Goal: Information Seeking & Learning: Learn about a topic

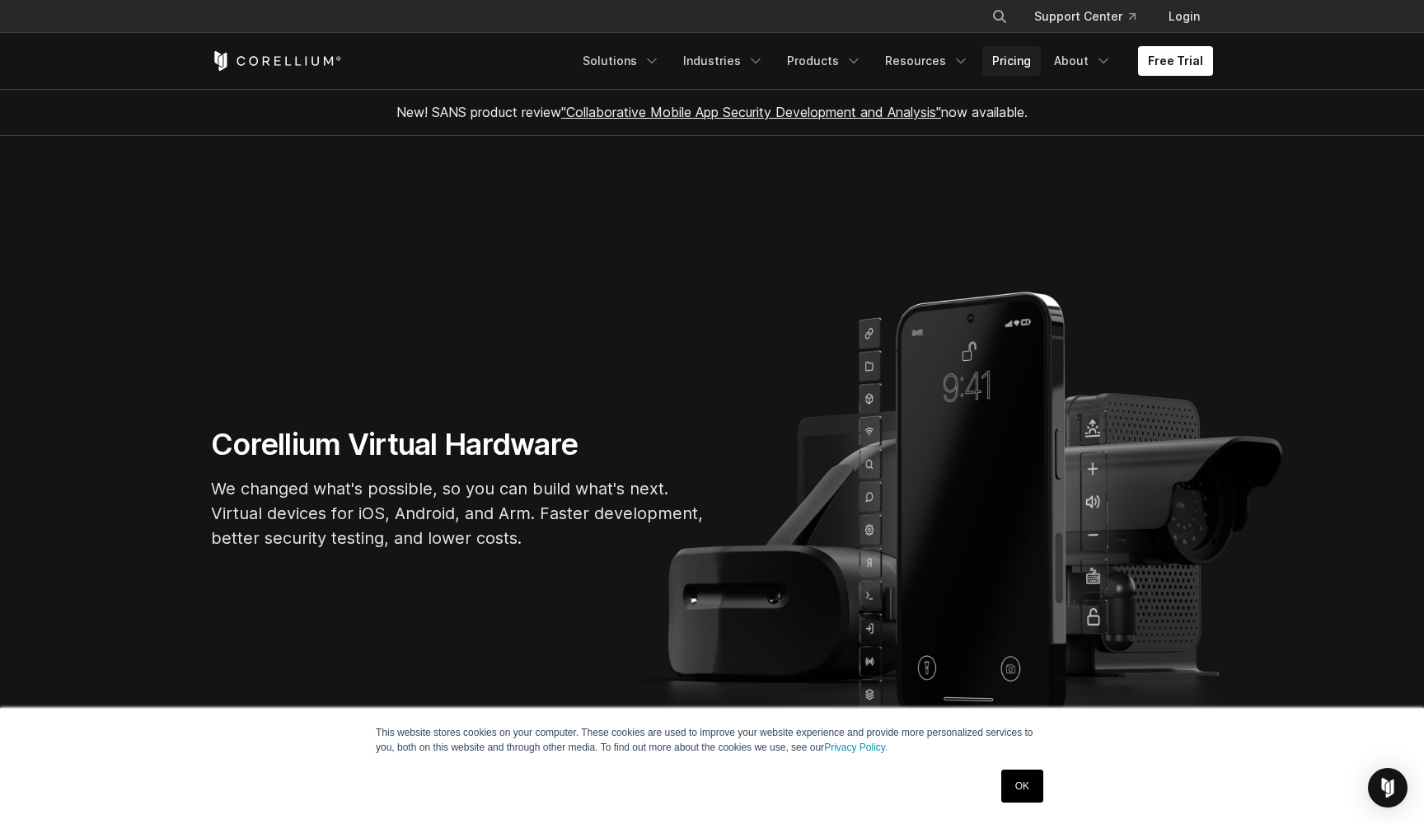
click at [1021, 70] on link "Pricing" at bounding box center [1011, 61] width 58 height 30
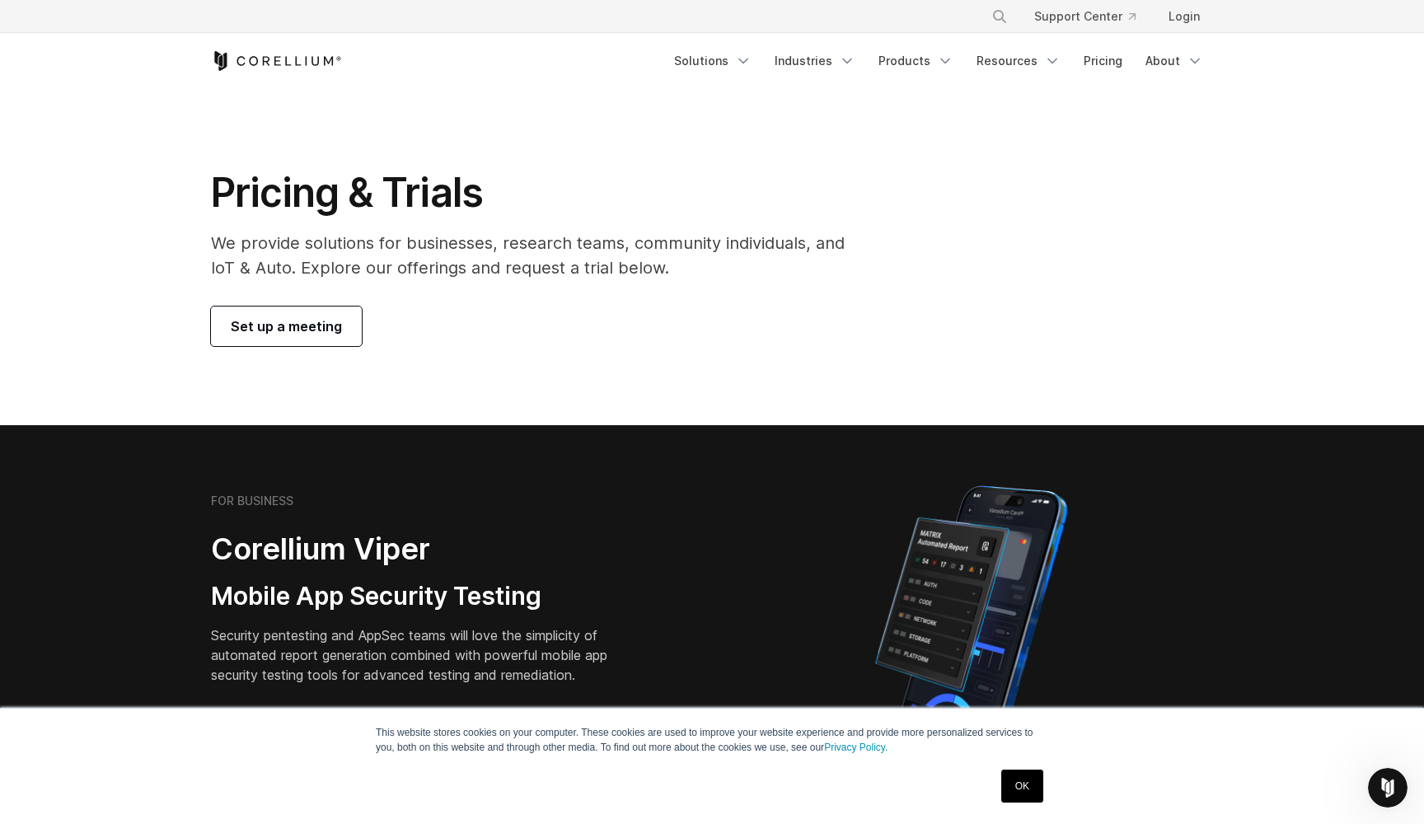
click at [344, 324] on link "Set up a meeting" at bounding box center [286, 326] width 151 height 40
click at [900, 63] on link "Products" at bounding box center [915, 61] width 95 height 30
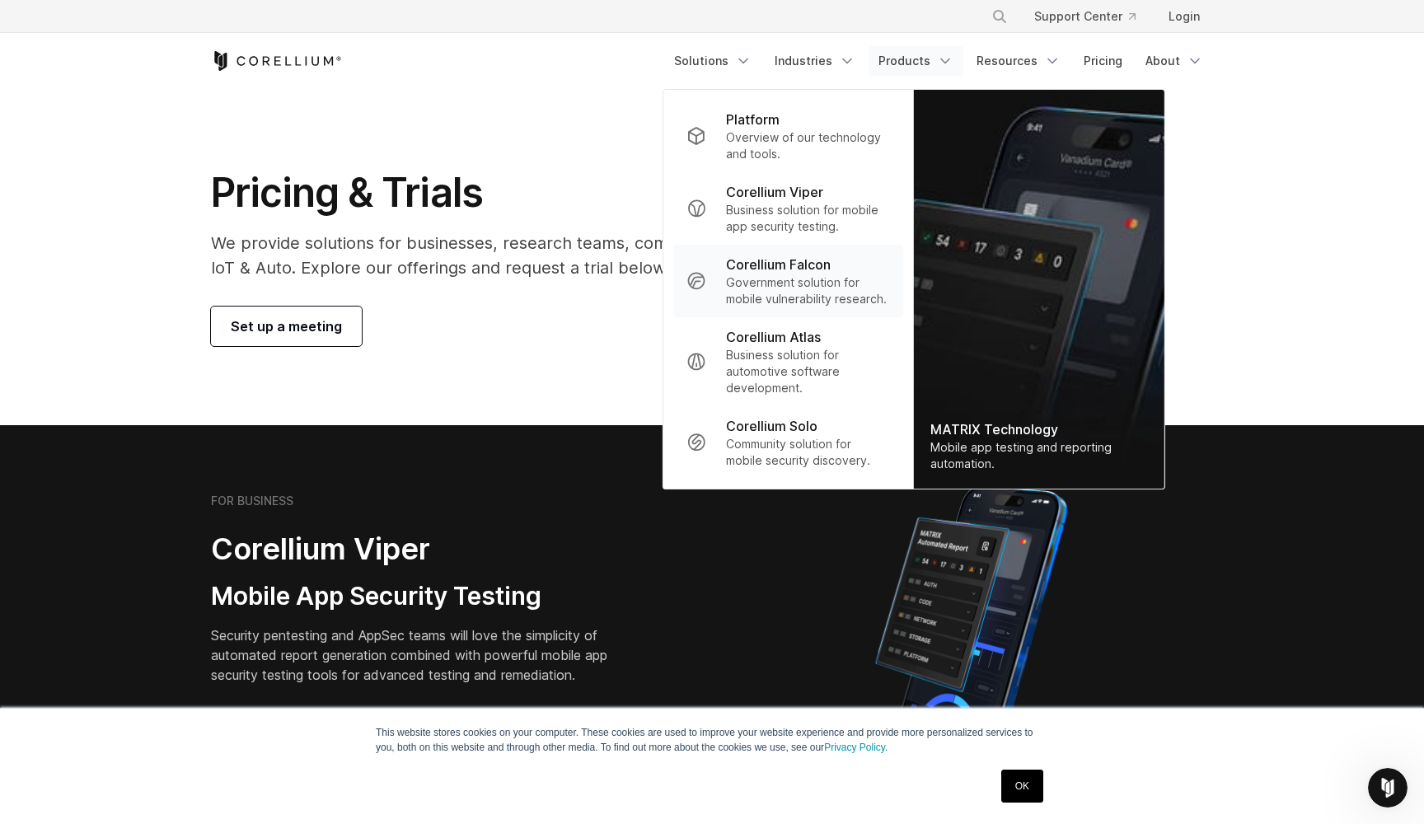
click at [837, 297] on p "Government solution for mobile vulnerability research." at bounding box center [808, 290] width 164 height 33
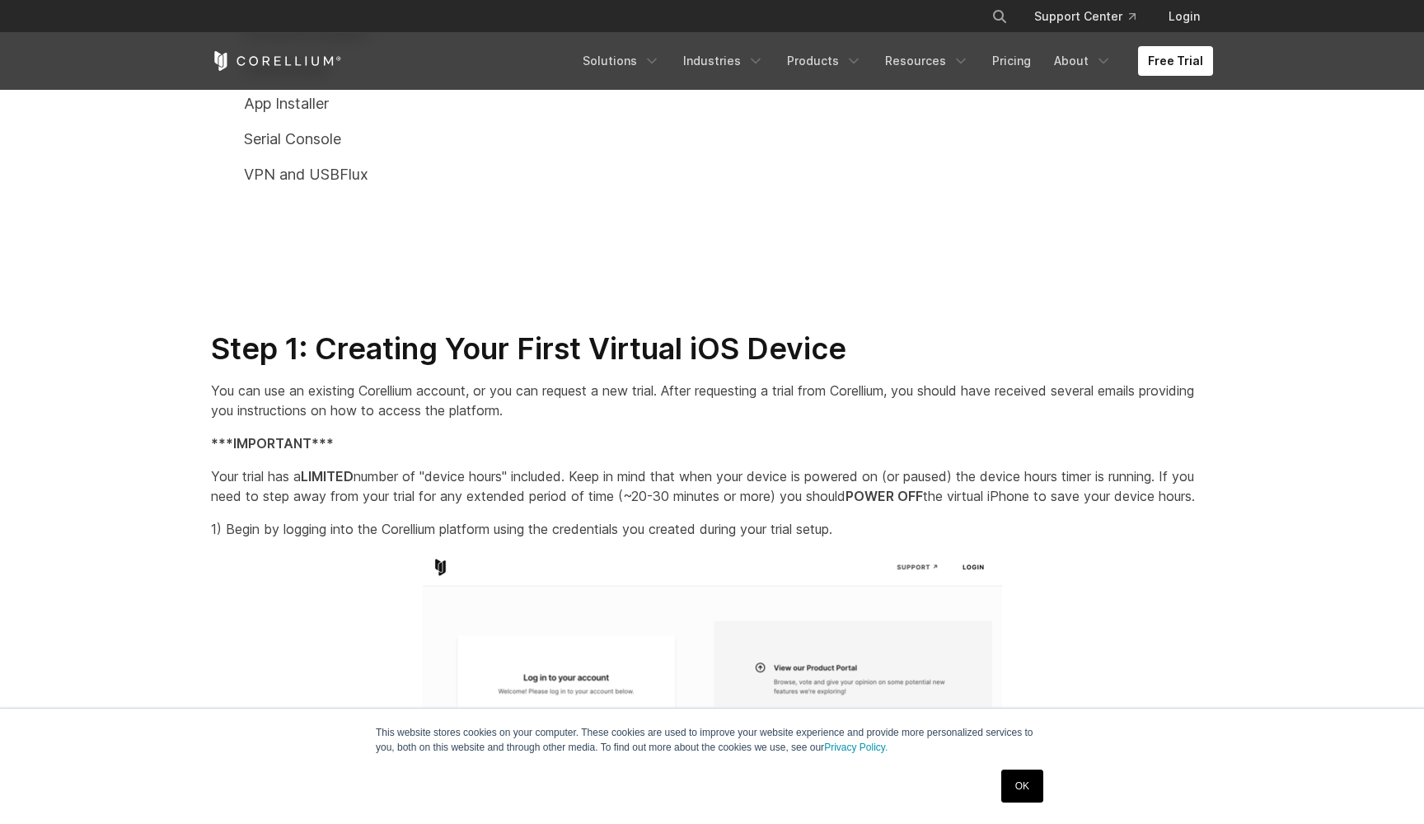
scroll to position [1366, 0]
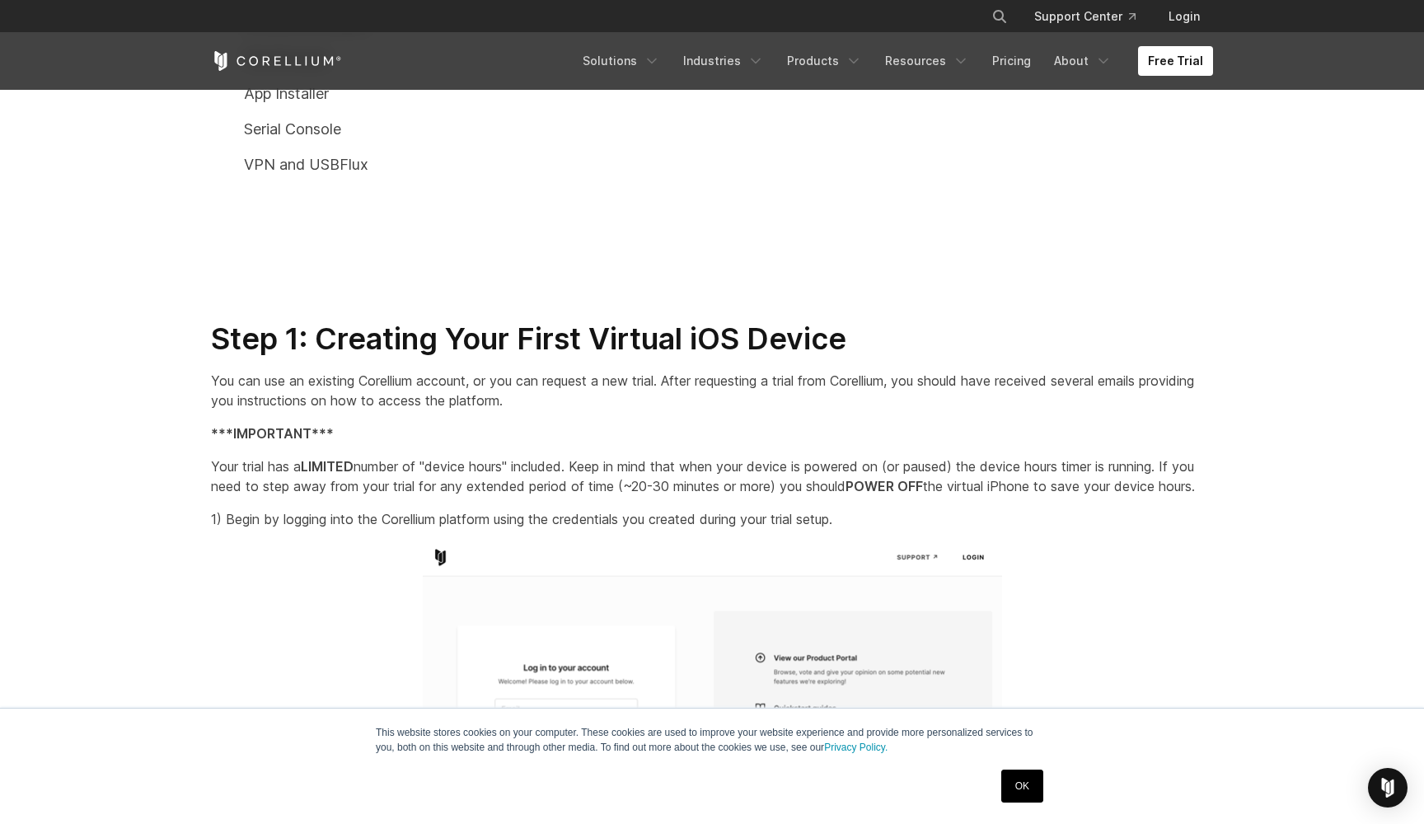
click at [1029, 779] on link "OK" at bounding box center [1022, 785] width 42 height 33
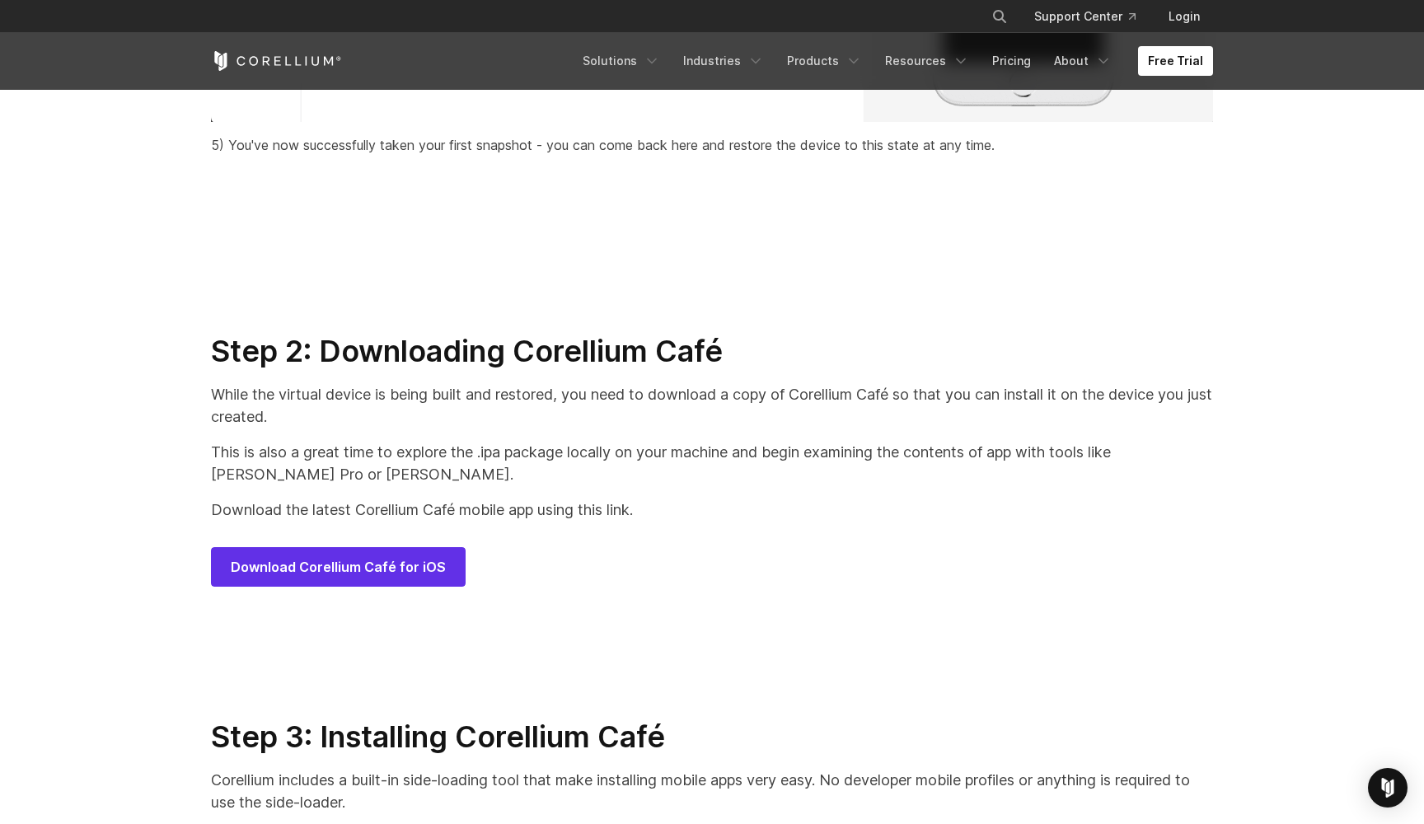
scroll to position [7850, 0]
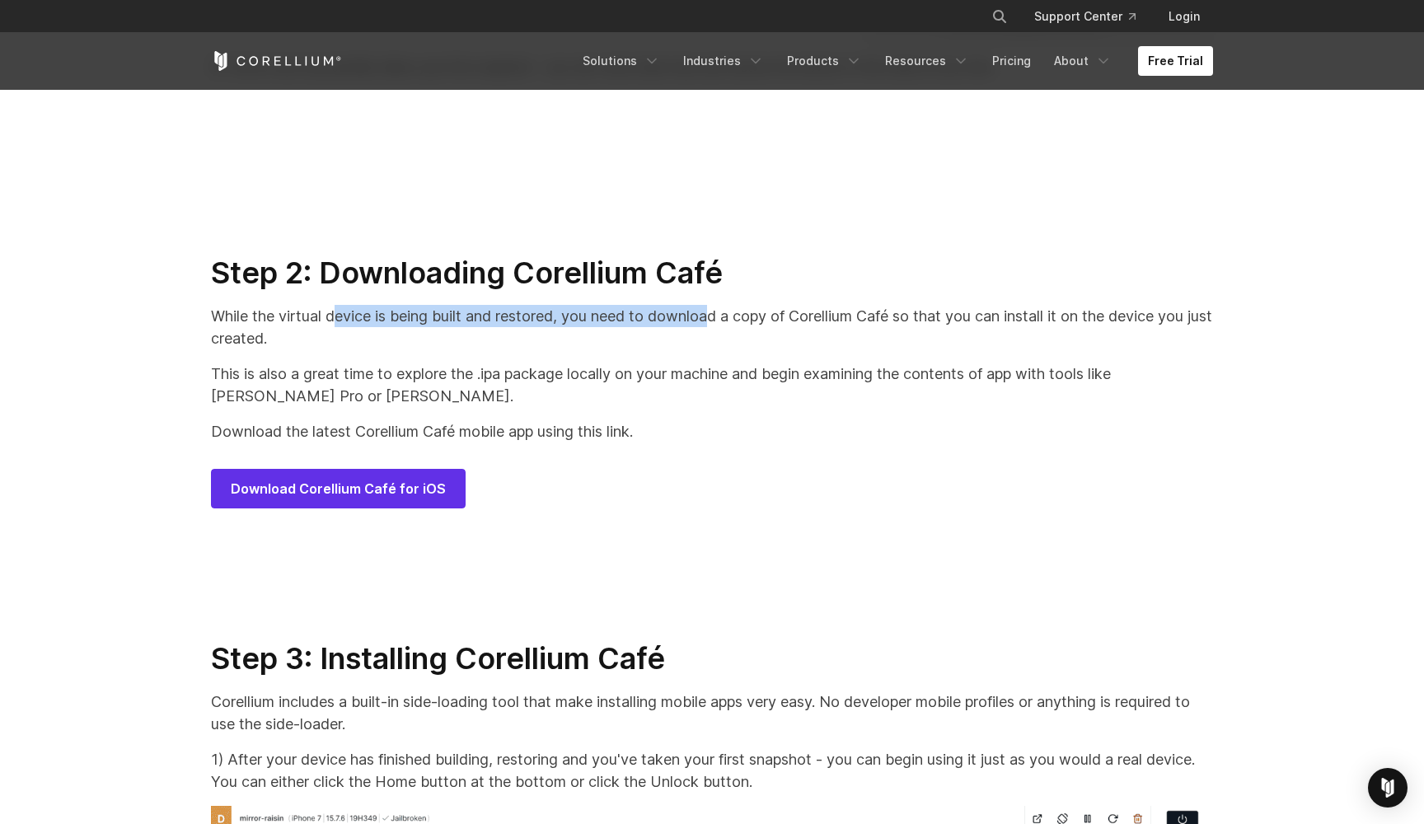
drag, startPoint x: 341, startPoint y: 342, endPoint x: 716, endPoint y: 342, distance: 374.8
click at [716, 342] on p "While the virtual device is being built and restored, you need to download a co…" at bounding box center [712, 327] width 1002 height 44
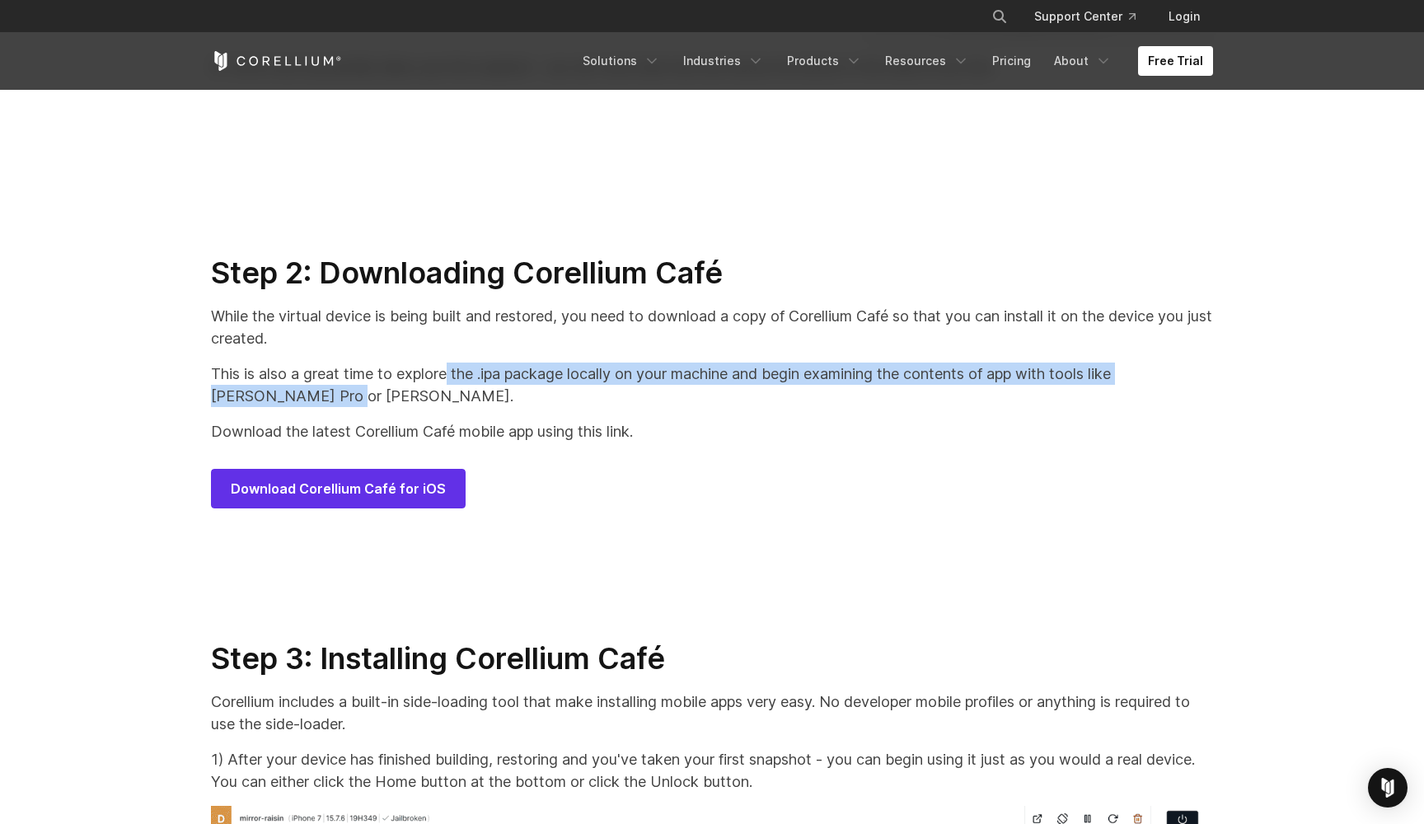
drag, startPoint x: 451, startPoint y: 388, endPoint x: 950, endPoint y: 410, distance: 499.7
click at [950, 407] on p "This is also a great time to explore the .ipa package locally on your machine a…" at bounding box center [712, 384] width 1002 height 44
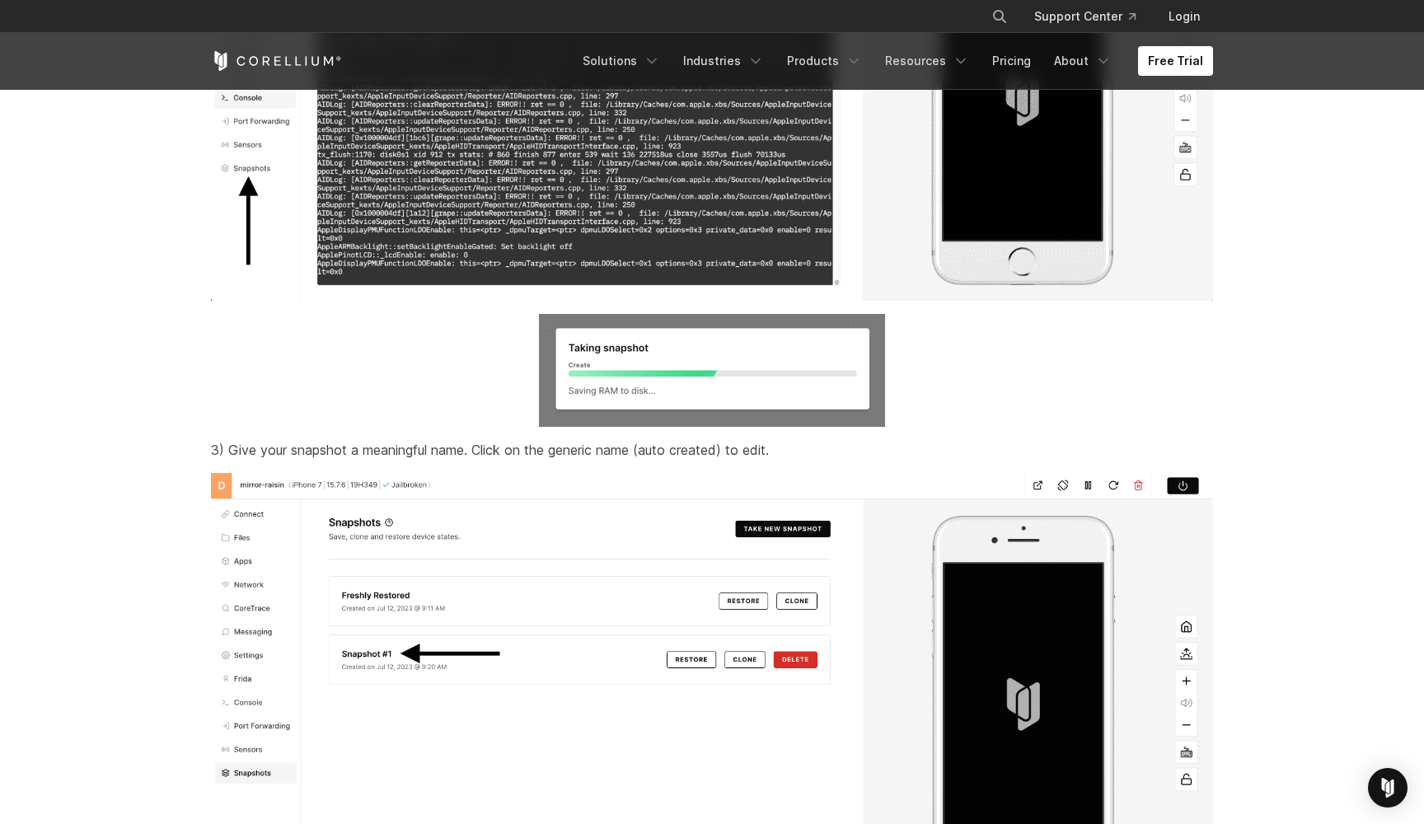
scroll to position [5985, 0]
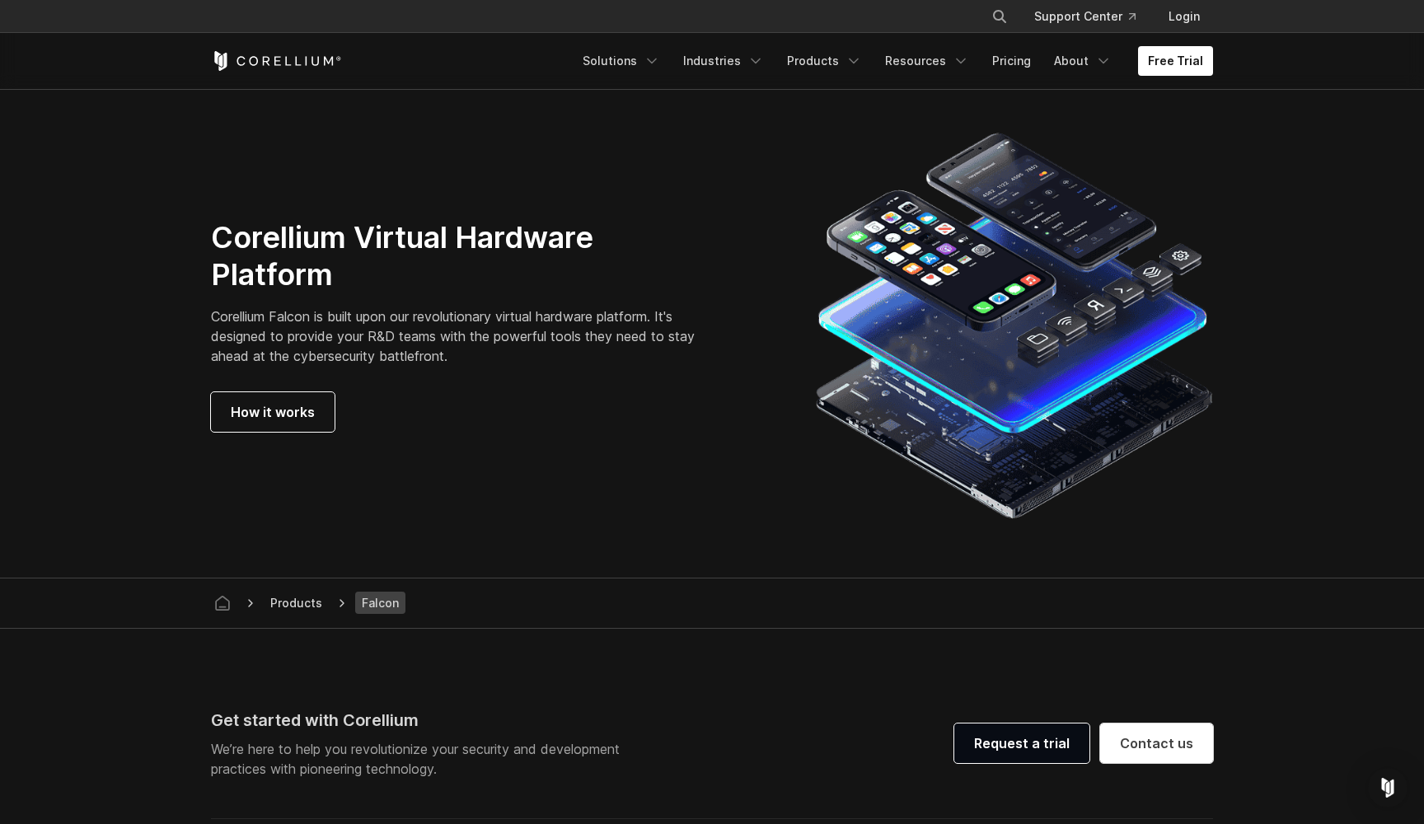
scroll to position [4556, 0]
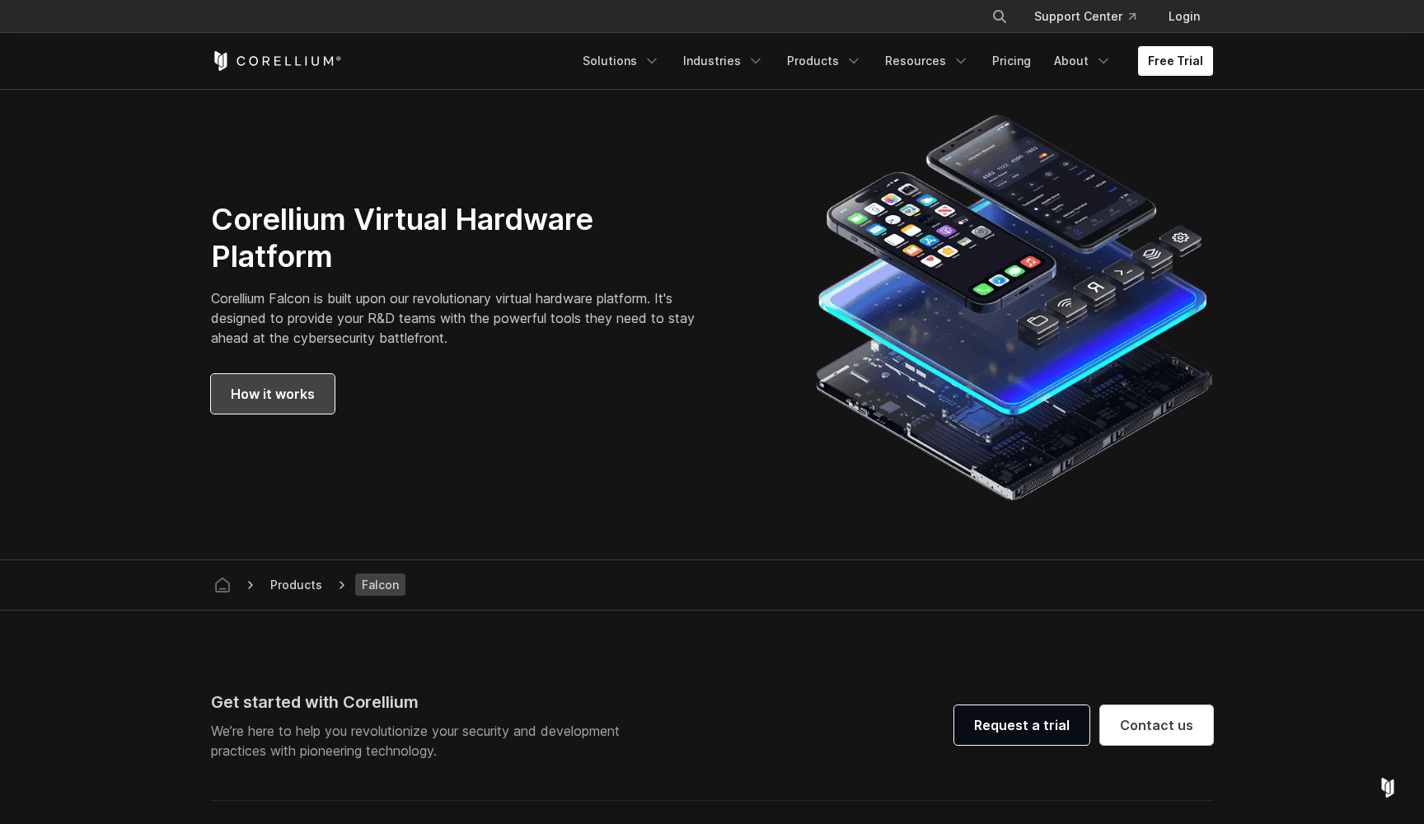
click at [310, 392] on span "How it works" at bounding box center [273, 394] width 84 height 20
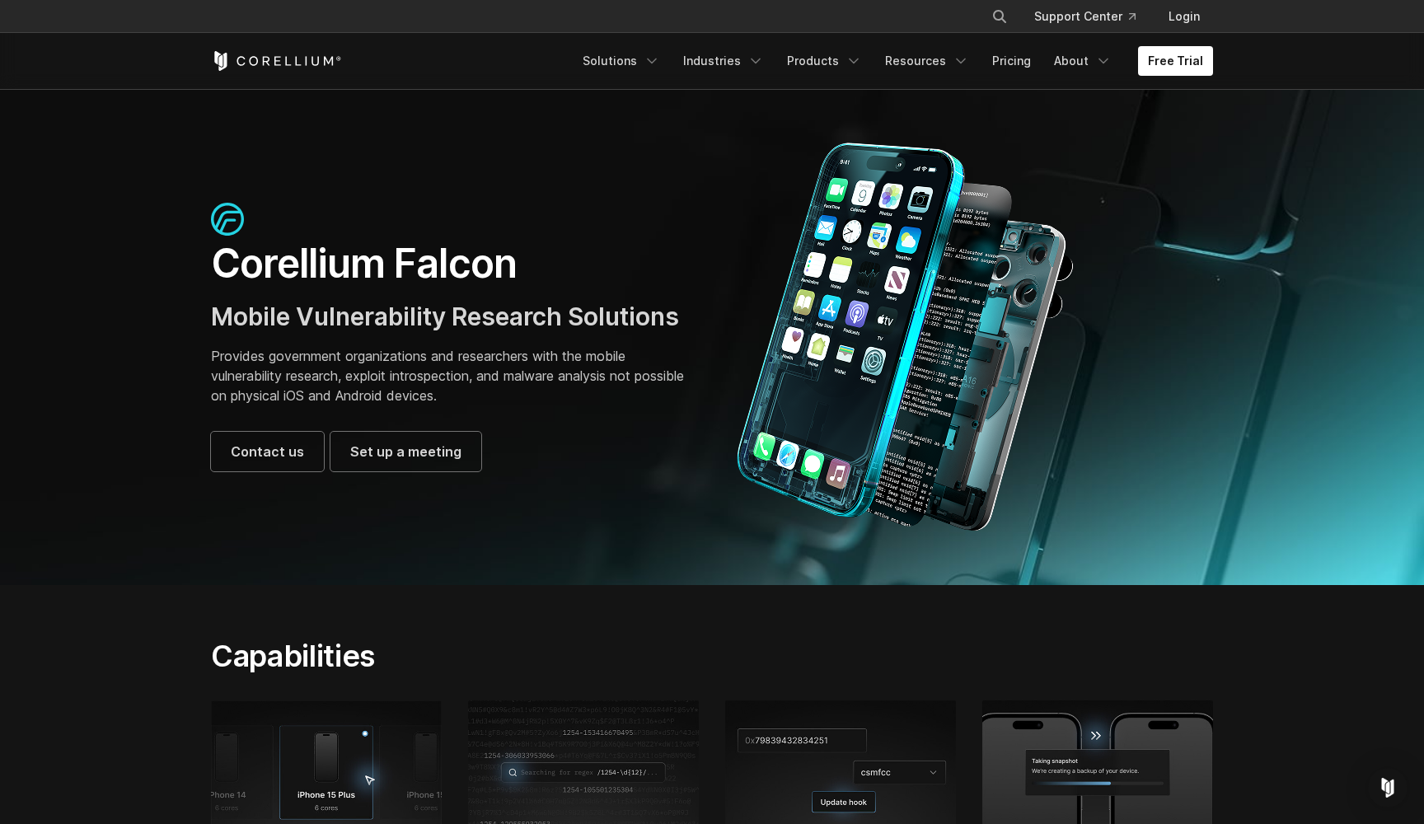
scroll to position [0, 0]
click at [842, 57] on link "Products" at bounding box center [824, 61] width 95 height 30
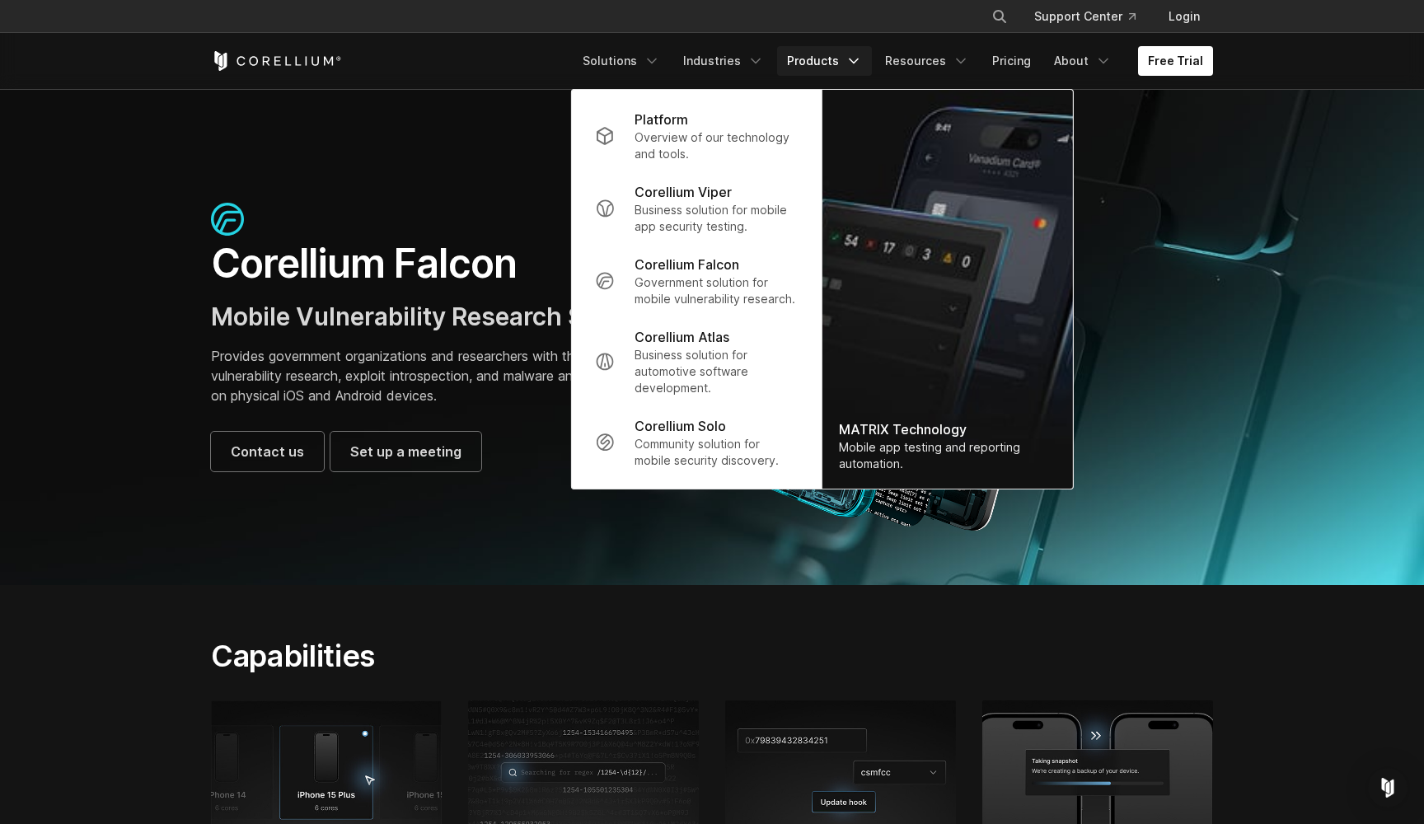
click at [584, 571] on section "Corellium Falcon Mobile Vulnerability Research Solutions Provides government or…" at bounding box center [712, 337] width 1424 height 496
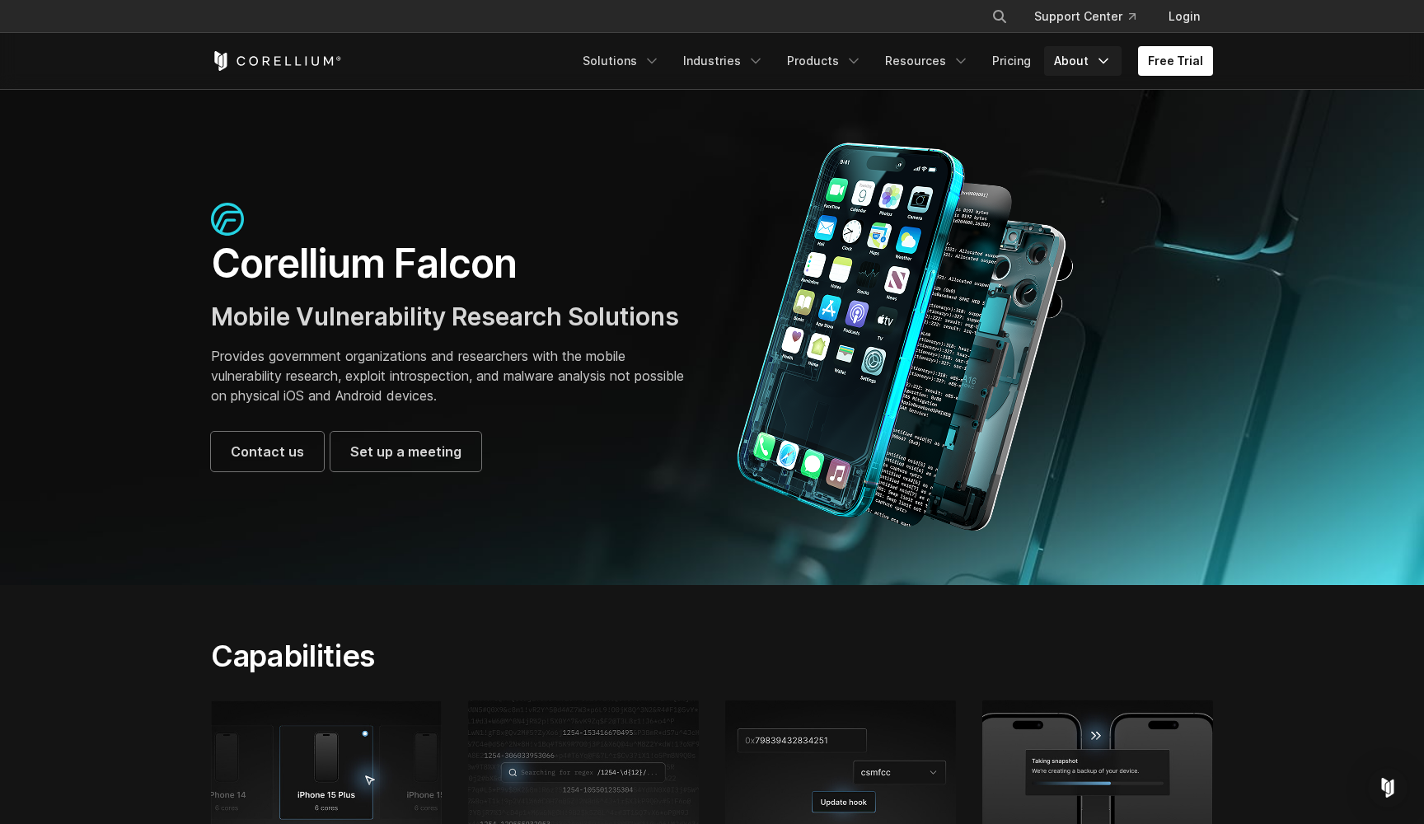
click at [1078, 53] on link "About" at bounding box center [1082, 61] width 77 height 30
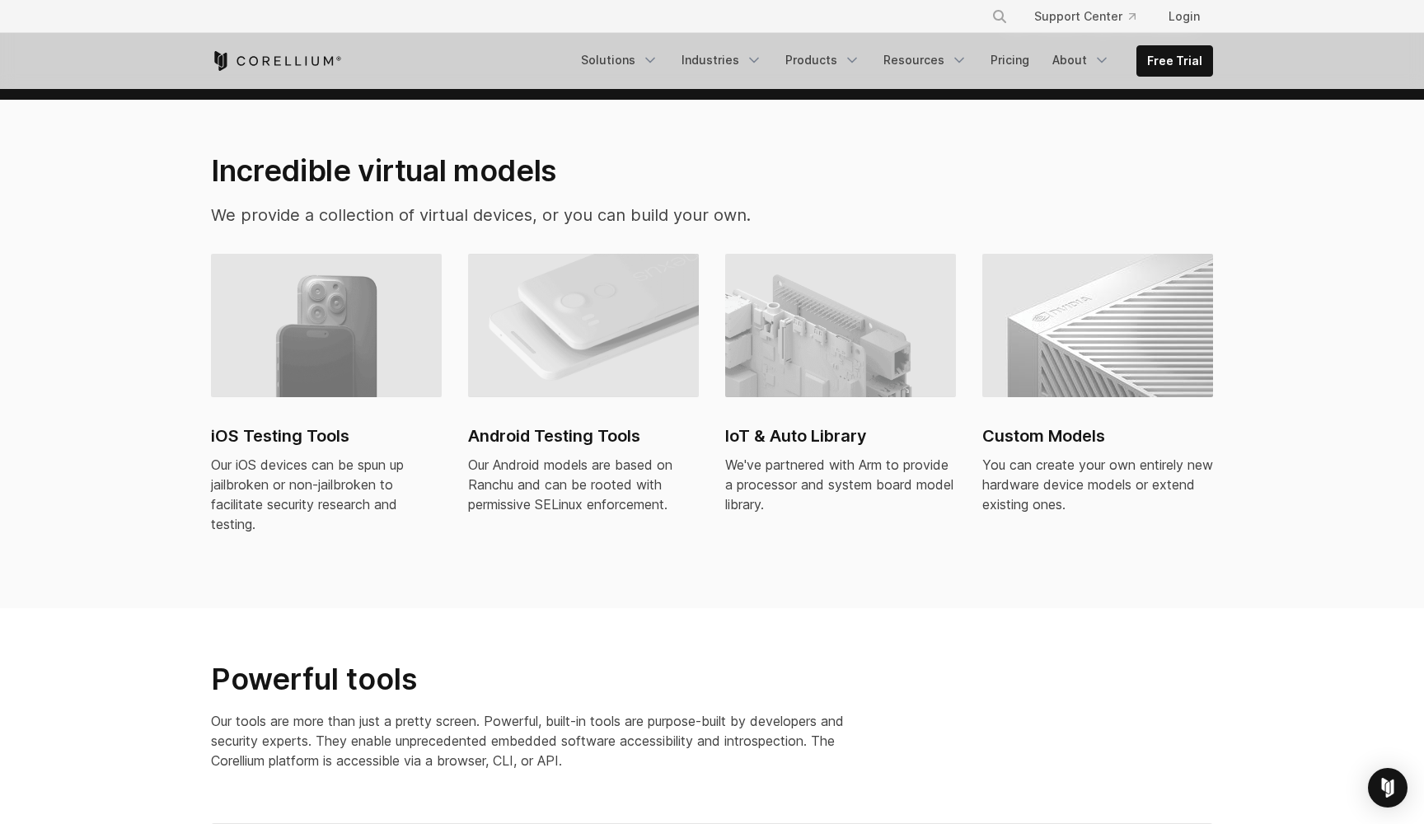
scroll to position [1536, 0]
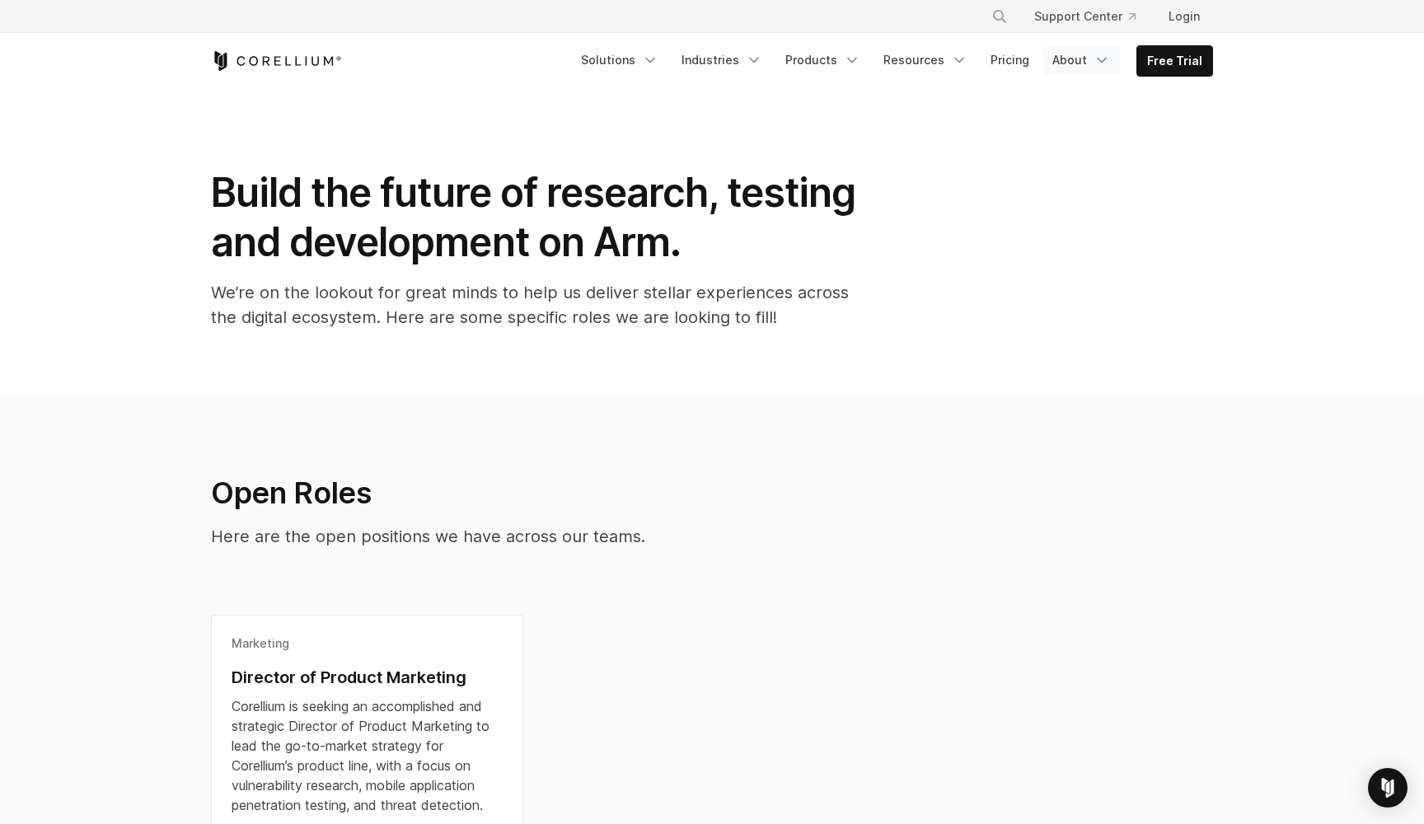
click at [1091, 57] on link "About" at bounding box center [1080, 60] width 77 height 30
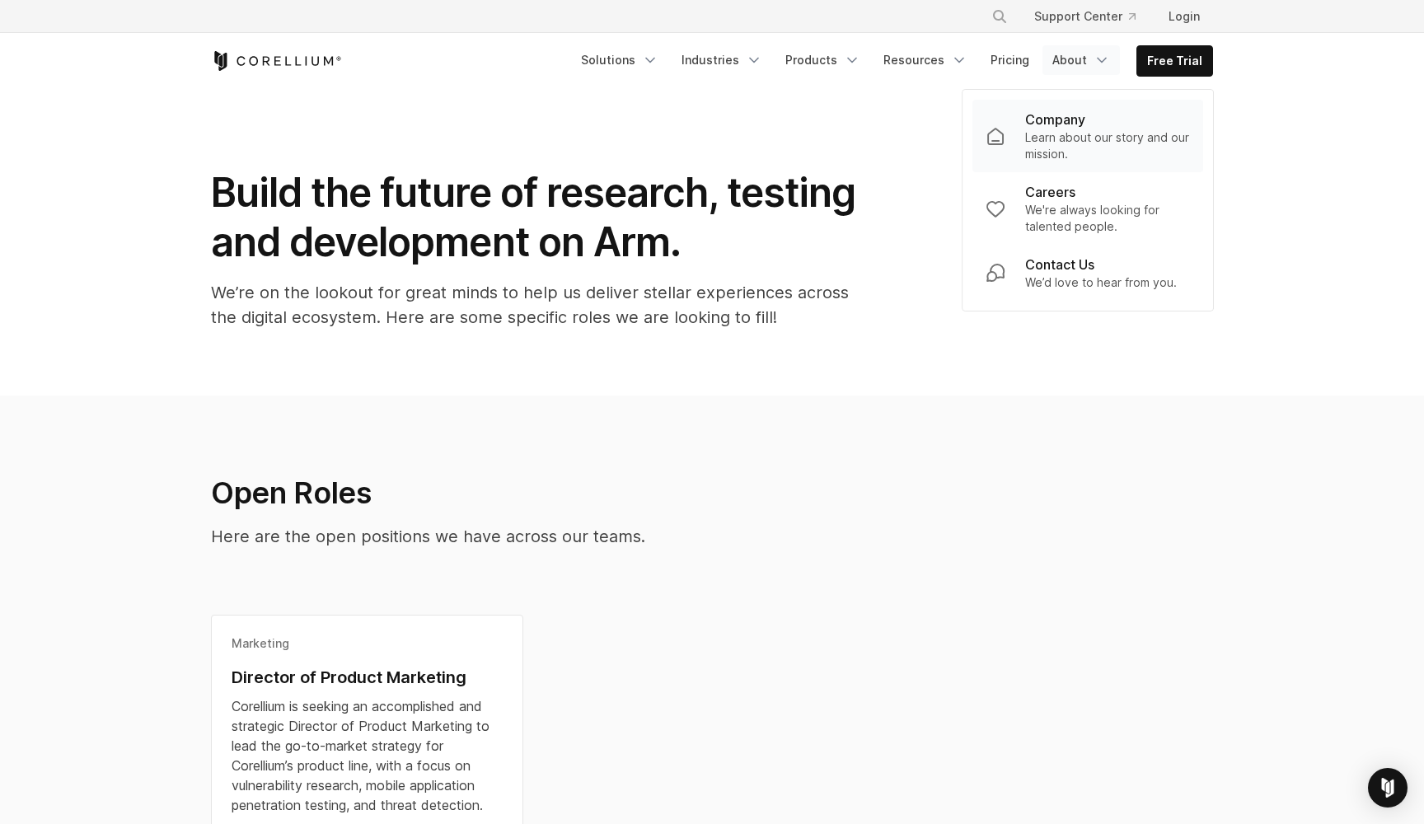
click at [1070, 135] on p "Learn about our story and our mission." at bounding box center [1107, 145] width 165 height 33
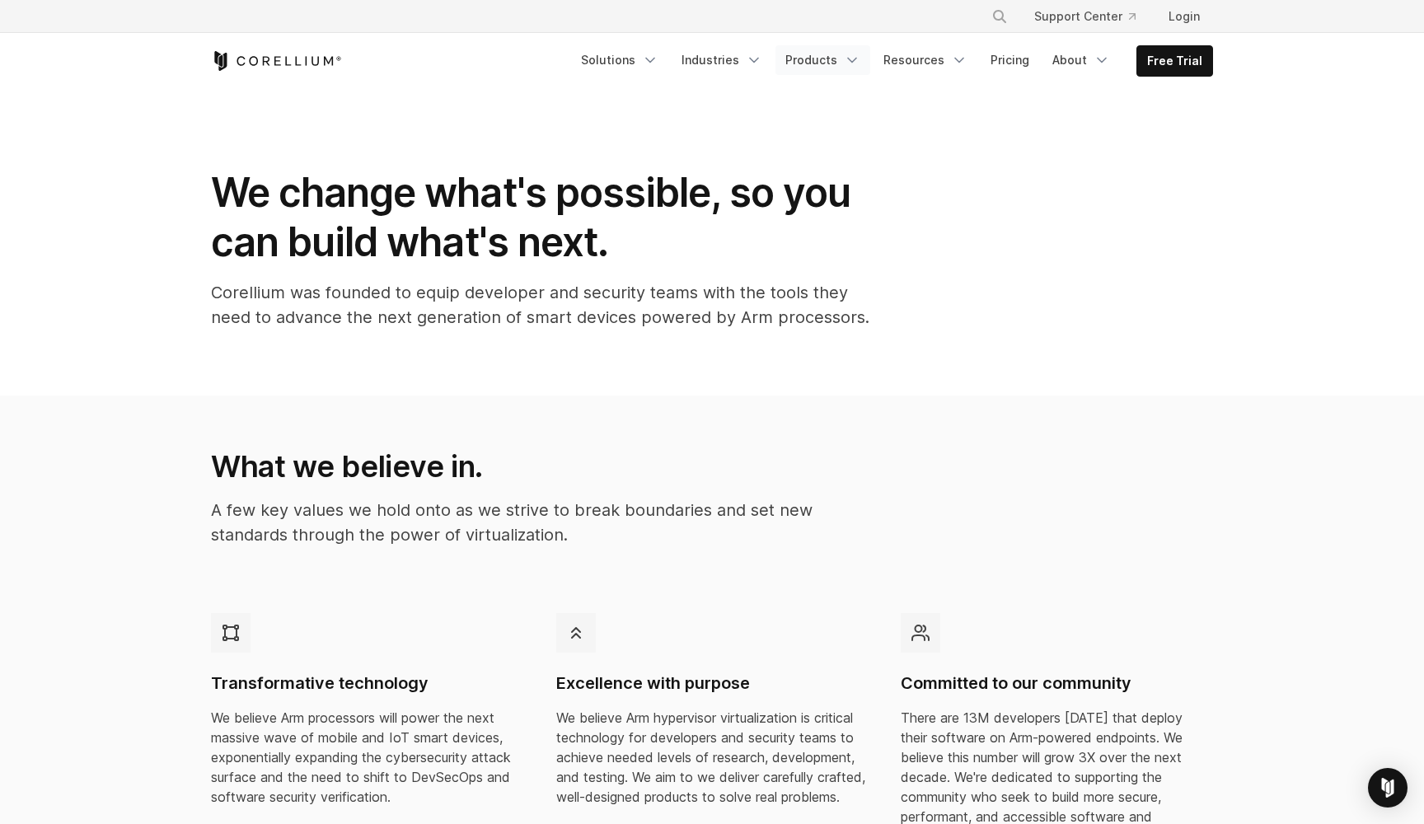
click at [805, 55] on link "Products" at bounding box center [822, 60] width 95 height 30
